Goal: Check status: Check status

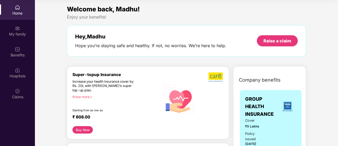
scroll to position [41, 0]
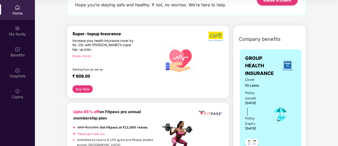
click at [17, 94] on div "Claims" at bounding box center [17, 96] width 35 height 5
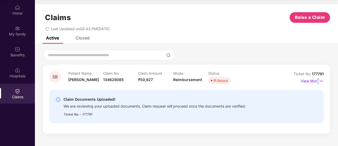
drag, startPoint x: 318, startPoint y: 80, endPoint x: 308, endPoint y: 71, distance: 12.9
click at [318, 80] on p "View More" at bounding box center [311, 80] width 23 height 7
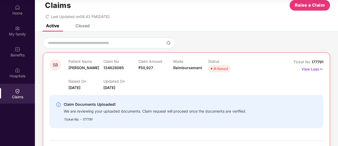
scroll to position [12, 0]
drag, startPoint x: 124, startPoint y: 66, endPoint x: 103, endPoint y: 67, distance: 20.9
click at [103, 67] on div "Claim No 134628085" at bounding box center [120, 66] width 35 height 15
copy span "134628085"
drag, startPoint x: 92, startPoint y: 69, endPoint x: 68, endPoint y: 68, distance: 24.3
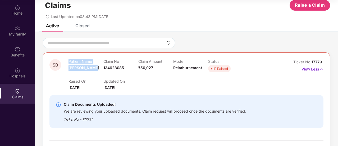
click at [68, 68] on div "SB Patient Name [PERSON_NAME] Claim No 134628085 Claim Amount ₹50,927 Mode Reim…" at bounding box center [163, 74] width 228 height 31
click at [76, 72] on div "[PERSON_NAME]" at bounding box center [85, 77] width 35 height 13
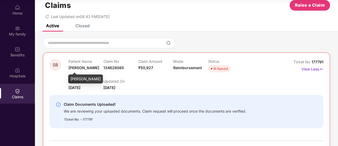
click at [81, 80] on div "[PERSON_NAME]" at bounding box center [85, 78] width 35 height 9
click at [87, 79] on div "[PERSON_NAME]" at bounding box center [85, 78] width 35 height 9
drag, startPoint x: 90, startPoint y: 68, endPoint x: 68, endPoint y: 68, distance: 22.2
click at [68, 68] on span "[PERSON_NAME]" at bounding box center [83, 67] width 31 height 4
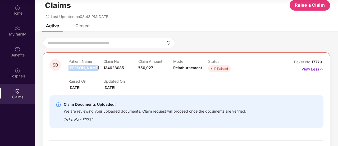
copy span "[PERSON_NAME]"
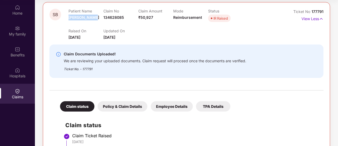
scroll to position [144, 0]
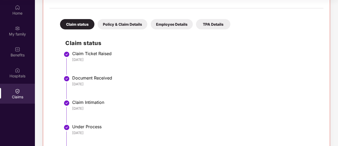
click at [120, 26] on div "Policy & Claim Details" at bounding box center [122, 24] width 50 height 10
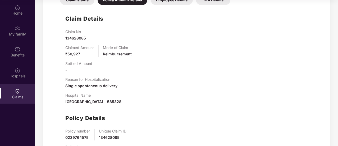
scroll to position [194, 0]
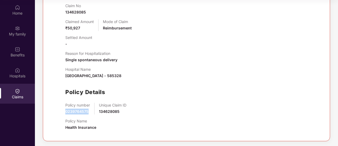
drag, startPoint x: 89, startPoint y: 110, endPoint x: 72, endPoint y: 112, distance: 17.1
click at [65, 108] on div "Claim Details Claim No 134628085 Claimed Amount ₹50,927 Mode of Claim Reimburse…" at bounding box center [186, 58] width 263 height 152
copy span "0239764575"
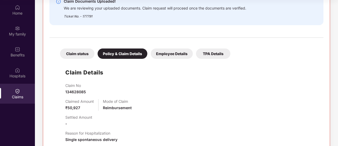
scroll to position [115, 0]
drag, startPoint x: 72, startPoint y: 87, endPoint x: 64, endPoint y: 87, distance: 7.4
click at [64, 87] on div "Claim Details Claim No 134628085 Claimed Amount ₹50,927 Mode of Claim Reimburse…" at bounding box center [186, 137] width 263 height 152
click at [71, 92] on span "134628085" at bounding box center [75, 91] width 21 height 4
drag, startPoint x: 86, startPoint y: 89, endPoint x: 66, endPoint y: 92, distance: 20.3
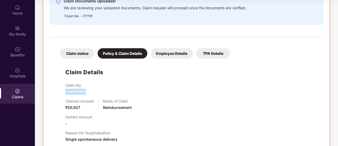
click at [66, 92] on div "Claim No 134628085" at bounding box center [191, 89] width 253 height 12
copy span "134628085"
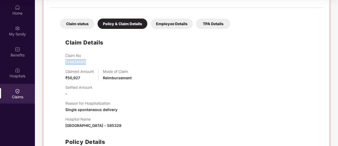
scroll to position [194, 0]
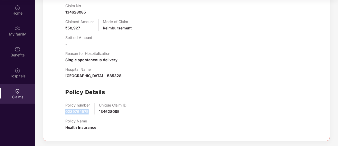
drag, startPoint x: 63, startPoint y: 110, endPoint x: 88, endPoint y: 108, distance: 24.4
click at [88, 108] on div "Claim Details Claim No 134628085 Claimed Amount ₹50,927 Mode of Claim Reimburse…" at bounding box center [186, 58] width 263 height 152
click at [88, 108] on div "Policy number 0239764575" at bounding box center [77, 109] width 25 height 12
click at [86, 111] on span "0239764575" at bounding box center [76, 111] width 23 height 4
drag, startPoint x: 86, startPoint y: 111, endPoint x: 89, endPoint y: 114, distance: 4.5
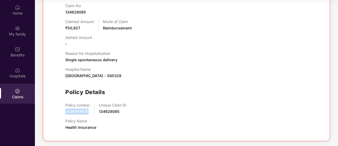
click at [86, 111] on span "0239764575" at bounding box center [76, 111] width 23 height 4
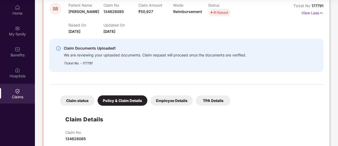
scroll to position [36, 0]
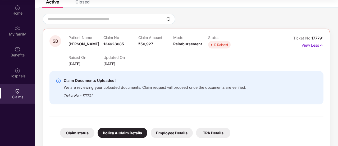
click at [274, 63] on div "Raised On [DATE] Updated On [DATE]" at bounding box center [172, 58] width 209 height 17
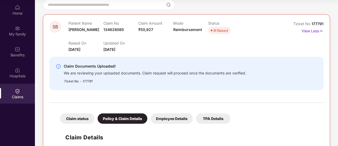
scroll to position [115, 0]
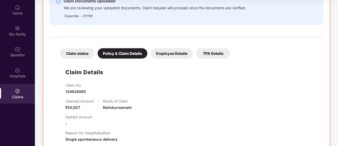
click at [178, 54] on div "Employee Details" at bounding box center [172, 53] width 42 height 10
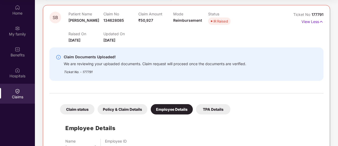
scroll to position [27, 0]
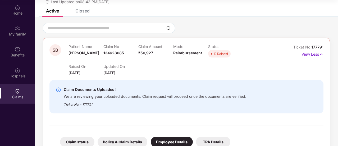
click at [136, 65] on p "Updated On" at bounding box center [120, 66] width 35 height 4
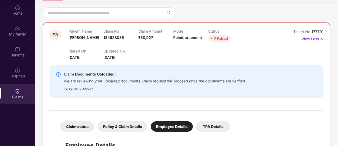
scroll to position [53, 0]
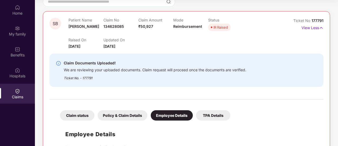
click at [136, 115] on div "Policy & Claim Details" at bounding box center [122, 115] width 50 height 10
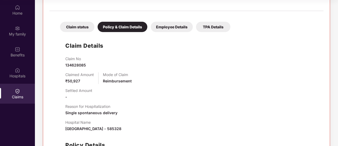
click at [212, 26] on div "TPA Details" at bounding box center [213, 27] width 34 height 10
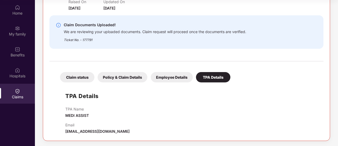
click at [77, 76] on div "Claim status" at bounding box center [77, 77] width 34 height 10
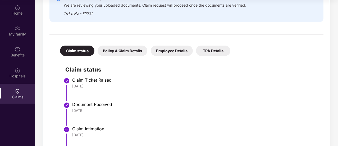
scroll to position [39, 0]
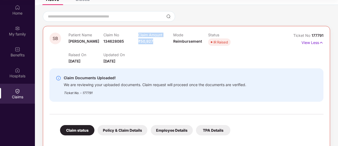
drag, startPoint x: 153, startPoint y: 41, endPoint x: 136, endPoint y: 43, distance: 17.8
click at [133, 44] on div "Patient Name [PERSON_NAME] Claim No 134628085 Claim Amount ₹50,927 Mode Reimbur…" at bounding box center [172, 39] width 209 height 15
click at [155, 45] on div "Claim Amount ₹50,927" at bounding box center [155, 39] width 35 height 15
drag, startPoint x: 155, startPoint y: 40, endPoint x: 139, endPoint y: 42, distance: 15.4
click at [139, 42] on div "Claim Amount ₹50,927" at bounding box center [155, 39] width 35 height 15
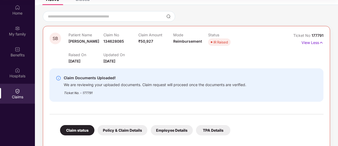
click at [155, 47] on div "Raised On [DATE] Updated On [DATE]" at bounding box center [172, 55] width 209 height 17
click at [170, 47] on div "Claim Amount ₹50,927" at bounding box center [155, 39] width 35 height 15
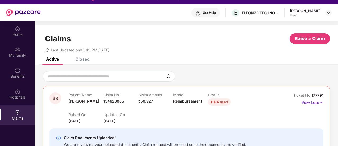
scroll to position [0, 0]
